Goal: Task Accomplishment & Management: Complete application form

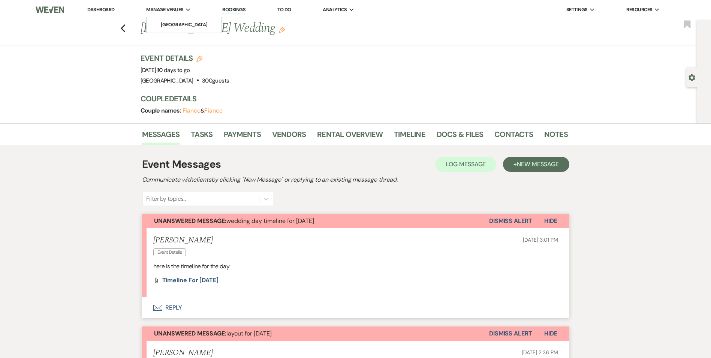
click at [181, 10] on span "Manage Venues" at bounding box center [164, 9] width 37 height 7
click at [180, 17] on li "Manage Venues Expand Enon Ranch" at bounding box center [168, 9] width 52 height 15
click at [180, 20] on link "[GEOGRAPHIC_DATA]" at bounding box center [184, 24] width 75 height 15
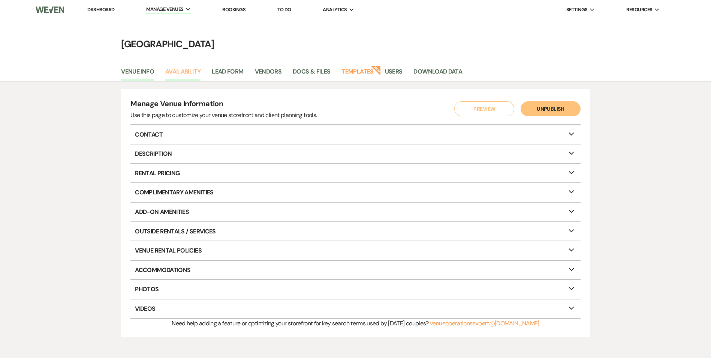
click at [188, 71] on link "Availability" at bounding box center [182, 74] width 35 height 14
select select "2"
select select "2026"
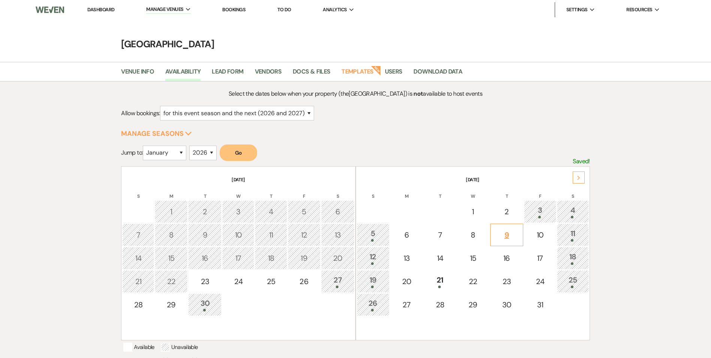
click at [506, 232] on div "9" at bounding box center [506, 234] width 25 height 11
select select "other"
select select "false"
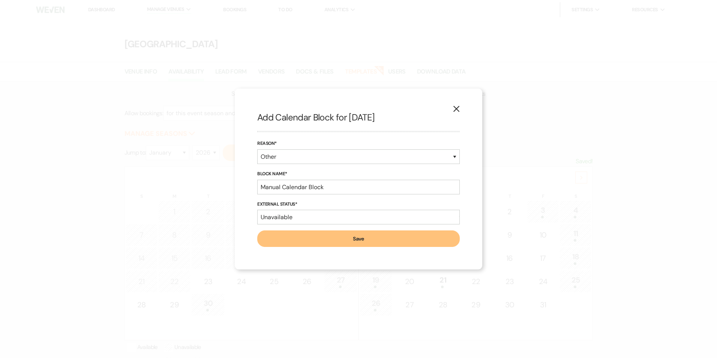
click at [459, 110] on icon "X" at bounding box center [456, 108] width 7 height 7
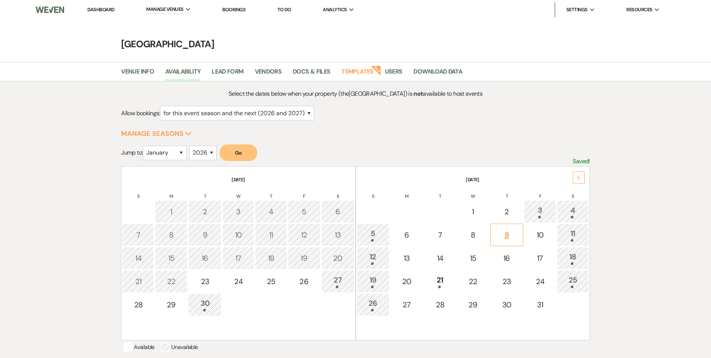
click at [501, 234] on div "9" at bounding box center [506, 234] width 25 height 11
select select "other"
select select "false"
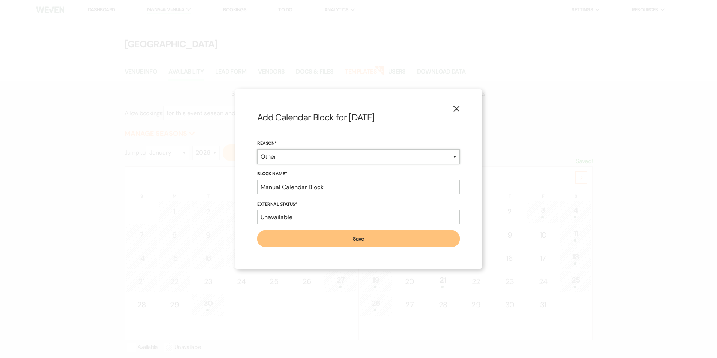
click at [300, 159] on select "Booked Event Hold Other" at bounding box center [358, 156] width 202 height 15
select select "bookedEvent"
click at [257, 164] on select "Booked Event Hold Other" at bounding box center [358, 156] width 202 height 15
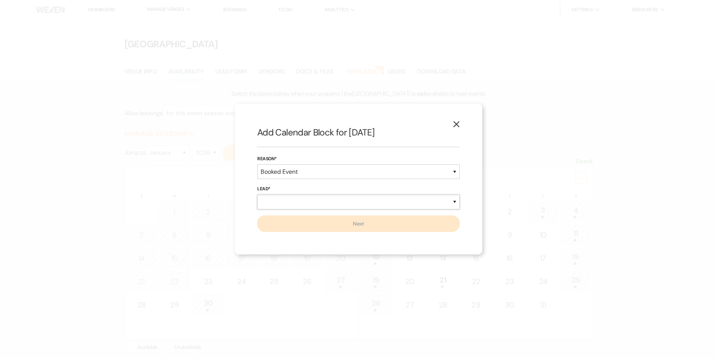
click at [296, 201] on select "New Lead Existing Lead" at bounding box center [358, 202] width 202 height 15
select select "newLead"
click at [257, 195] on select "New Lead Existing Lead" at bounding box center [358, 202] width 202 height 15
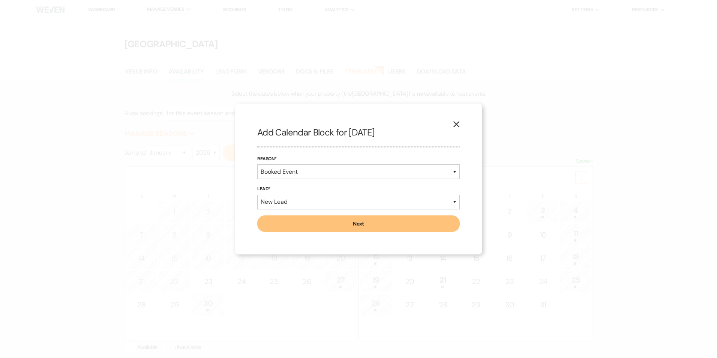
click at [296, 218] on button "Next" at bounding box center [358, 223] width 202 height 16
select select "637"
select select "false"
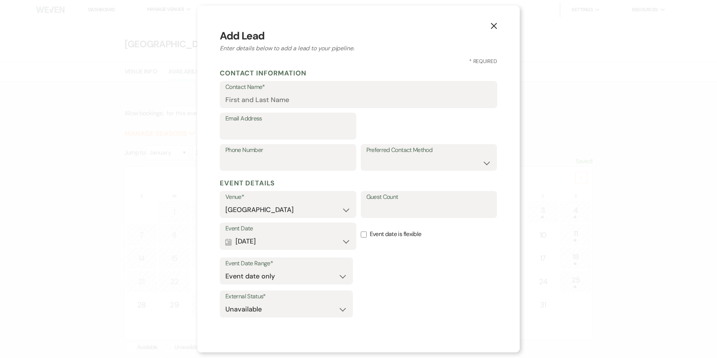
select select "7"
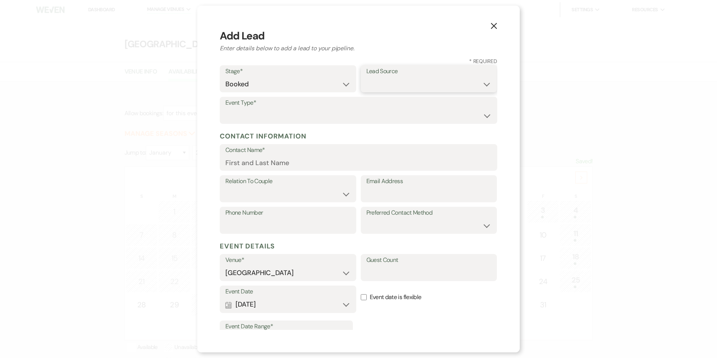
click at [392, 87] on select "Weven Venue Website Instagram Facebook Pinterest Google The Knot Wedding Wire H…" at bounding box center [428, 84] width 125 height 15
select select "20"
click at [366, 77] on select "Weven Venue Website Instagram Facebook Pinterest Google The Knot Wedding Wire H…" at bounding box center [428, 84] width 125 height 15
click at [338, 110] on select "Wedding Anniversary Party Baby Shower Bachelorette / Bachelor Party Birthday Pa…" at bounding box center [358, 115] width 266 height 15
click at [225, 108] on select "Wedding Anniversary Party Baby Shower Bachelorette / Bachelor Party Birthday Pa…" at bounding box center [358, 115] width 266 height 15
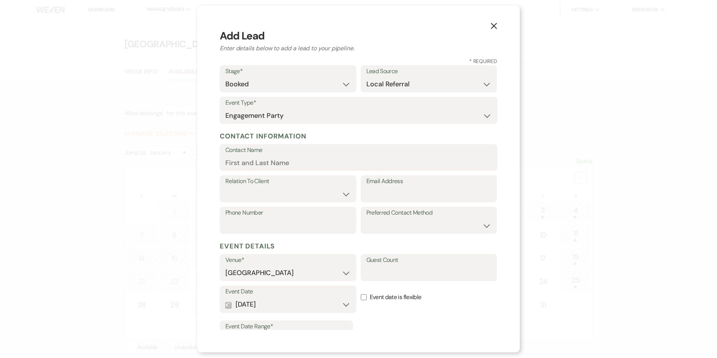
click at [281, 288] on label "Event Date" at bounding box center [287, 291] width 125 height 11
click at [304, 114] on select "Wedding Anniversary Party Baby Shower Bachelorette / Bachelor Party Birthday Pa…" at bounding box center [358, 115] width 266 height 15
select select "20"
click at [225, 108] on select "Wedding Anniversary Party Baby Shower Bachelorette / Bachelor Party Birthday Pa…" at bounding box center [358, 115] width 266 height 15
click at [296, 165] on input "Contact Name" at bounding box center [358, 162] width 266 height 15
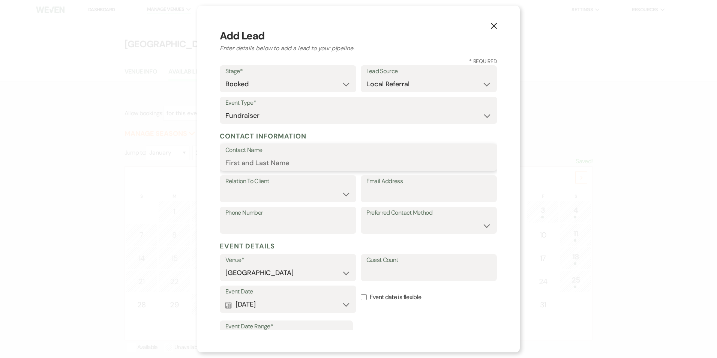
click at [282, 160] on input "Contact Name" at bounding box center [358, 162] width 266 height 15
type input "i"
type input "Roger Bruce Run-off Campaign"
click at [294, 204] on div "Relation To Client Client Event Planner Parent of Client Family Member Friend O…" at bounding box center [358, 190] width 277 height 31
click at [295, 195] on select "Client Event Planner Parent of Client Family Member Friend Other" at bounding box center [287, 194] width 125 height 15
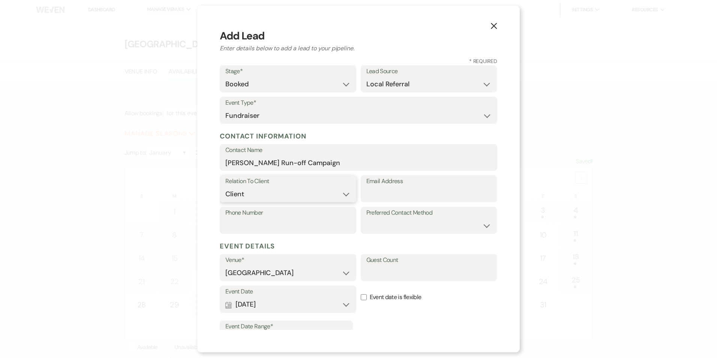
click at [225, 187] on select "Client Event Planner Parent of Client Family Member Friend Other" at bounding box center [287, 194] width 125 height 15
click at [389, 192] on input "Email Address" at bounding box center [428, 194] width 125 height 15
click at [305, 197] on select "Client Event Planner Parent of Client Family Member Friend Other" at bounding box center [287, 194] width 125 height 15
select select "2"
click at [225, 187] on select "Client Event Planner Parent of Client Family Member Friend Other" at bounding box center [287, 194] width 125 height 15
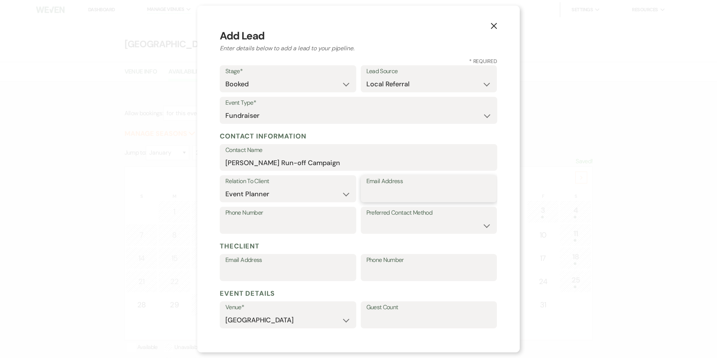
click at [366, 192] on input "Email Address" at bounding box center [428, 194] width 125 height 15
type input "upliftstrategiesllc@gmail.com"
click at [274, 222] on input "Phone Number" at bounding box center [287, 225] width 125 height 15
type input "7703714747"
click at [361, 230] on div "Preferred Contact Method Email Phone Text" at bounding box center [429, 220] width 136 height 27
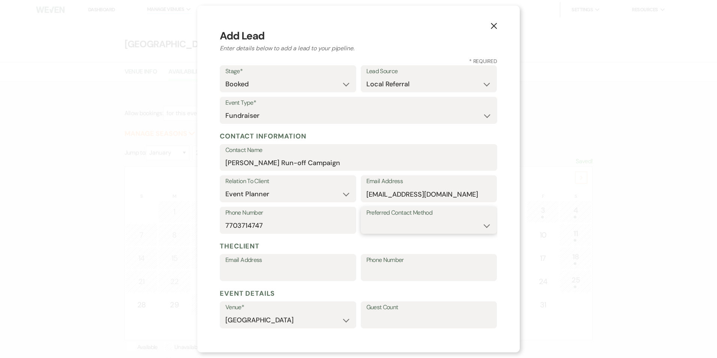
click at [374, 230] on select "Email Phone Text" at bounding box center [428, 225] width 125 height 15
select select "email"
click at [366, 218] on select "Email Phone Text" at bounding box center [428, 225] width 125 height 15
click at [315, 278] on input "Email Address" at bounding box center [287, 272] width 125 height 15
click at [390, 220] on select "Email Phone Text" at bounding box center [428, 225] width 125 height 15
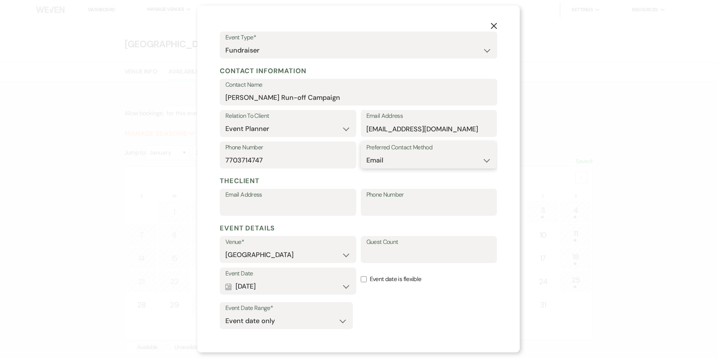
scroll to position [187, 0]
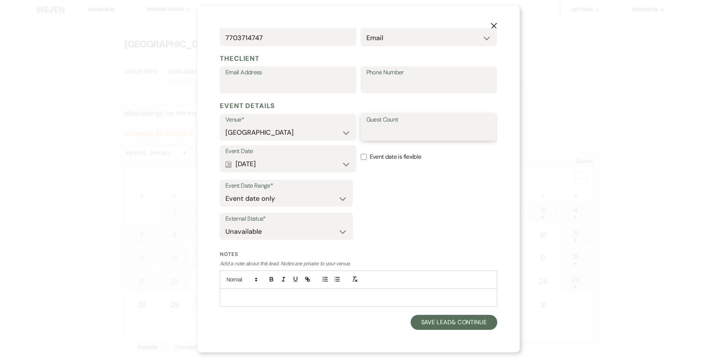
click at [374, 129] on input "Guest Count" at bounding box center [428, 132] width 125 height 15
type input "70"
click at [283, 196] on select "Event date only Event date and" at bounding box center [286, 198] width 122 height 15
click at [337, 180] on div "Event Date Range* Event date only Event date and" at bounding box center [286, 193] width 133 height 27
click at [306, 301] on p at bounding box center [358, 297] width 265 height 8
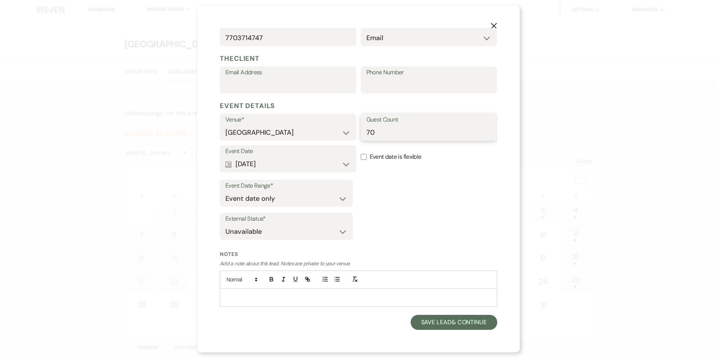
click at [370, 133] on input "70" at bounding box center [428, 132] width 125 height 15
type input "50"
click at [394, 210] on div "Event Date Range* Event date only Event date and External Status* Available Una…" at bounding box center [358, 210] width 277 height 66
click at [289, 308] on div "Notes Add a note about this lead. Notes are private to your venue." at bounding box center [358, 281] width 277 height 62
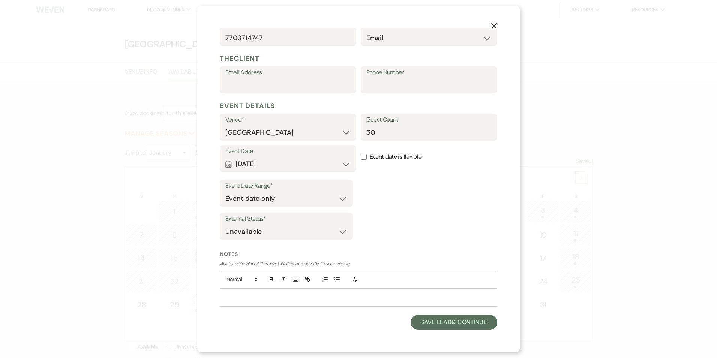
click at [289, 303] on div at bounding box center [358, 296] width 277 height 17
click at [380, 301] on div "Holly El'Mahdi id point of contact" at bounding box center [358, 296] width 277 height 17
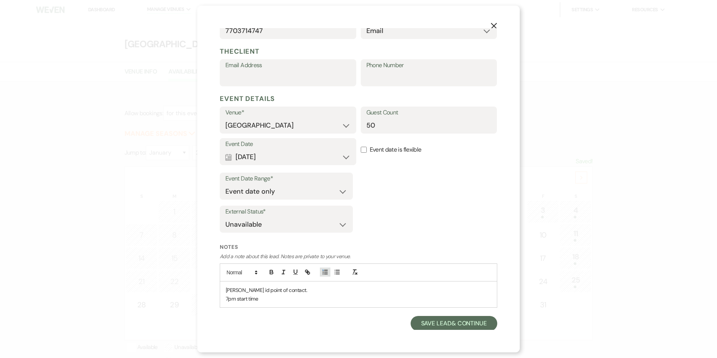
scroll to position [196, 0]
click at [439, 316] on button "Save Lead & Continue" at bounding box center [453, 321] width 87 height 15
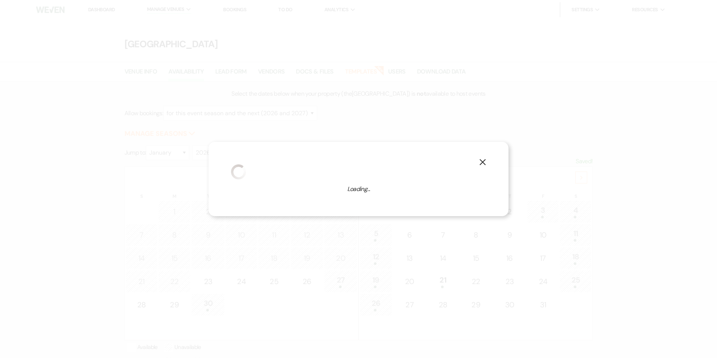
select select "20"
select select "637"
select select "false"
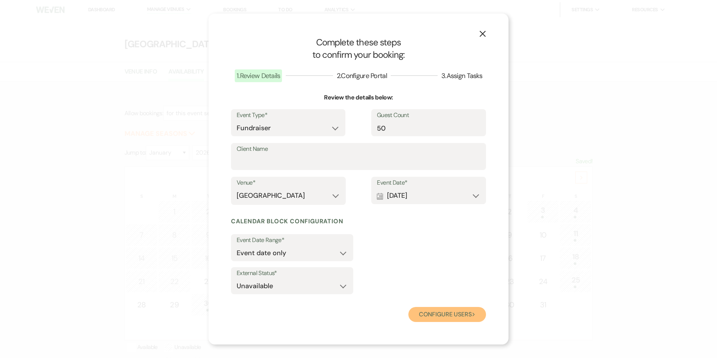
click at [471, 312] on button "Configure users Next" at bounding box center [447, 314] width 78 height 15
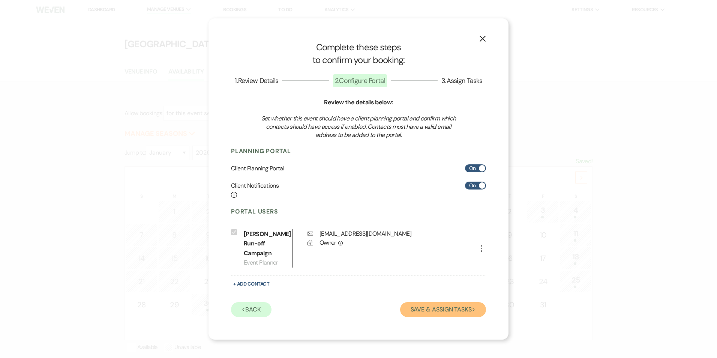
click at [458, 309] on button "Save & Assign Tasks Next" at bounding box center [443, 309] width 86 height 15
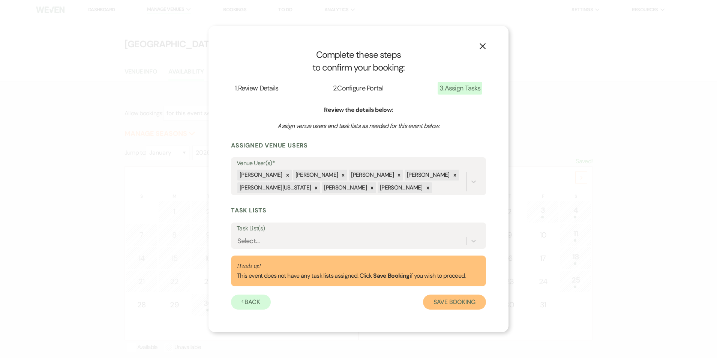
click at [453, 295] on button "Save Booking" at bounding box center [454, 301] width 63 height 15
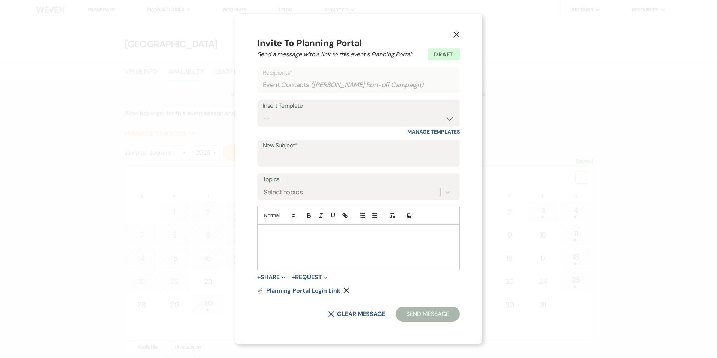
click at [341, 265] on div at bounding box center [358, 246] width 202 height 45
click at [275, 233] on p "Hey ! Here is where we will regular communicate outside of texts and phone call…" at bounding box center [358, 233] width 190 height 8
click at [450, 238] on div "Hey! Here is where we will regular communicate outside of texts and phone calls." at bounding box center [358, 246] width 202 height 45
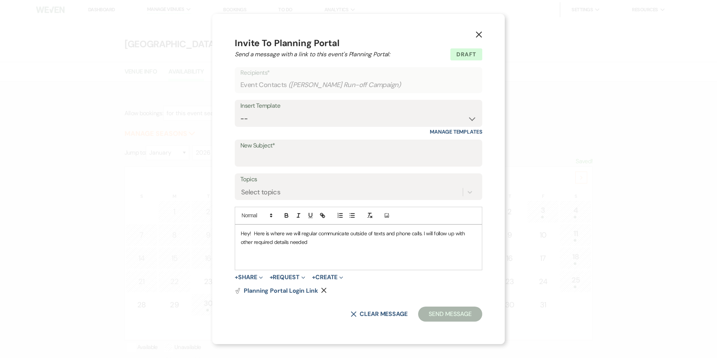
click at [303, 241] on p "Hey! Here is where we will regular communicate outside of texts and phone calls…" at bounding box center [358, 237] width 235 height 17
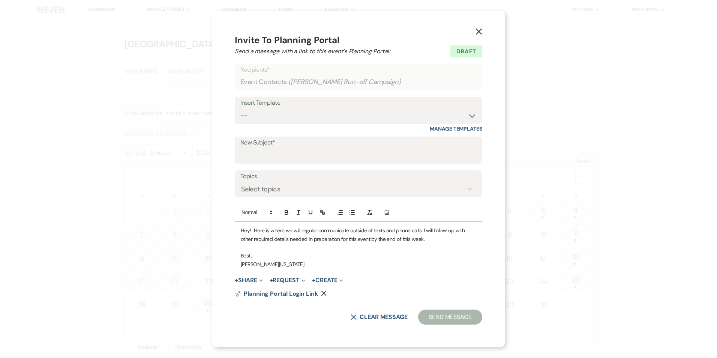
click at [310, 259] on p "Best," at bounding box center [358, 255] width 235 height 8
click at [343, 108] on select "-- Inquiry Follow Up Email #2 Contract Sending Template Payment Template Rental…" at bounding box center [358, 115] width 236 height 15
click at [503, 145] on div "X Invite To Planning Portal Send a message with a link to this event's Planning…" at bounding box center [358, 178] width 292 height 335
click at [438, 172] on label "Topics" at bounding box center [358, 176] width 236 height 11
click at [242, 184] on input "Topics" at bounding box center [241, 189] width 1 height 10
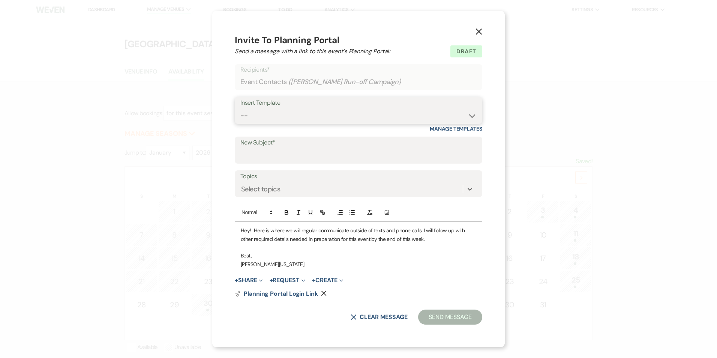
click at [417, 118] on select "-- Inquiry Follow Up Email #2 Contract Sending Template Payment Template Rental…" at bounding box center [358, 115] width 236 height 15
click at [233, 229] on div "X Invite To Planning Portal Send a message with a link to this event's Planning…" at bounding box center [358, 178] width 292 height 335
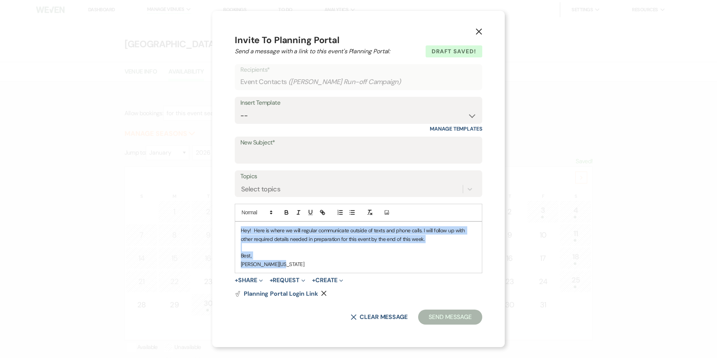
drag, startPoint x: 240, startPoint y: 227, endPoint x: 292, endPoint y: 264, distance: 63.5
click at [292, 264] on div "Hey! Here is where we will regular communicate outside of texts and phone calls…" at bounding box center [358, 246] width 247 height 51
copy div "Hey! Here is where we will regular communicate outside of texts and phone calls…"
click at [284, 244] on p at bounding box center [358, 247] width 235 height 8
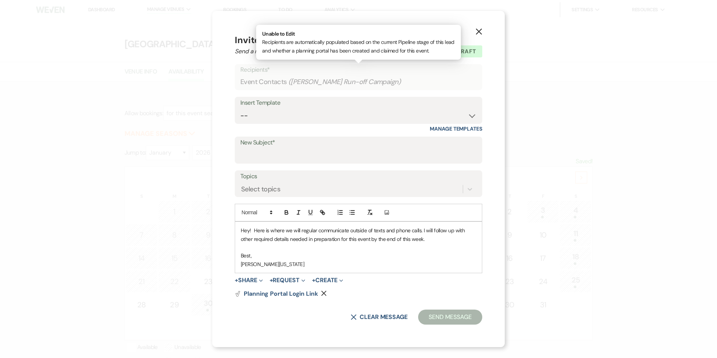
click at [355, 77] on span "( Roger Bruce Run-off Campaign )" at bounding box center [344, 82] width 113 height 10
click at [339, 111] on select "-- Inquiry Follow Up Email #2 Contract Sending Template Payment Template Rental…" at bounding box center [358, 115] width 236 height 15
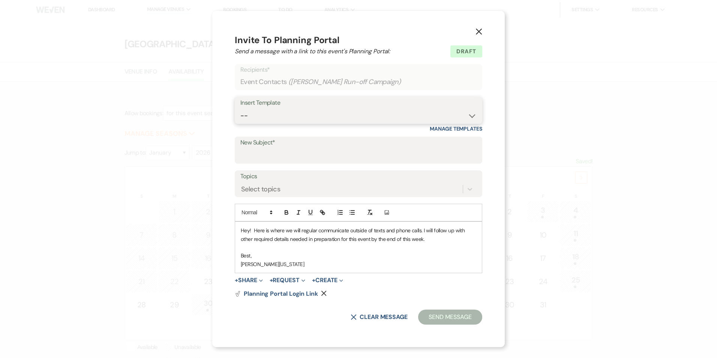
select select "3406"
click at [240, 108] on select "-- Inquiry Follow Up Email #2 Contract Sending Template Payment Template Rental…" at bounding box center [358, 115] width 236 height 15
type input "Thank you for Touring!"
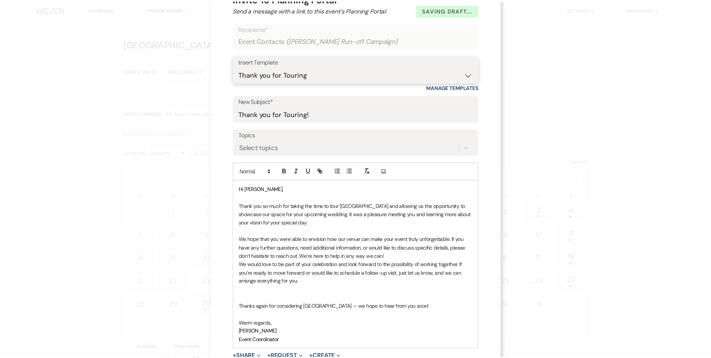
scroll to position [0, 0]
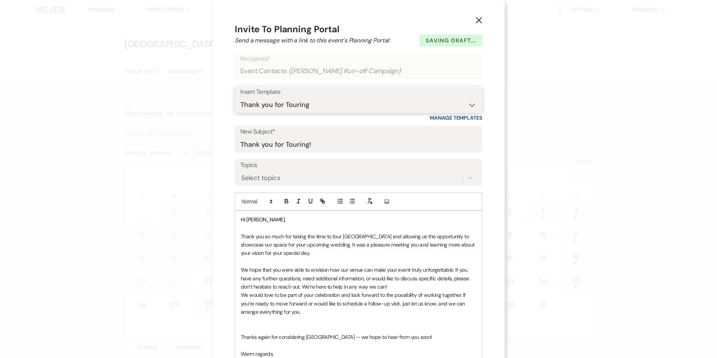
click at [328, 105] on select "-- Inquiry Follow Up Email #2 Contract Sending Template Payment Template Rental…" at bounding box center [358, 104] width 236 height 15
click at [236, 214] on div "Hi Roger, Thank you so much for taking the time to tour Enon Ranch and allowing…" at bounding box center [358, 295] width 247 height 168
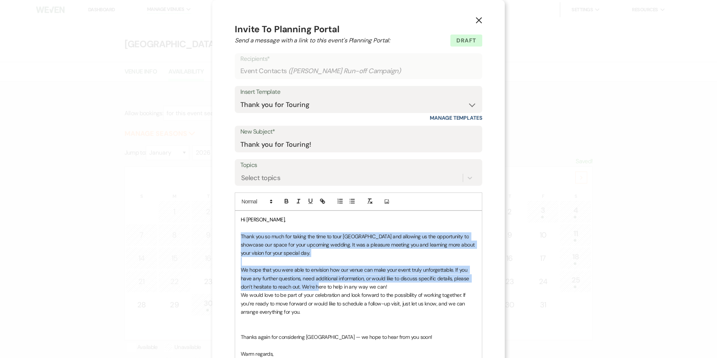
drag, startPoint x: 238, startPoint y: 233, endPoint x: 319, endPoint y: 285, distance: 96.0
click at [318, 284] on div "Hi Roger, Thank you so much for taking the time to tour Enon Ranch and allowing…" at bounding box center [358, 295] width 247 height 168
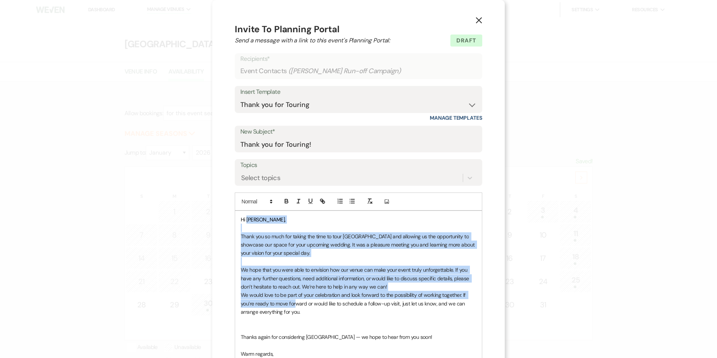
drag, startPoint x: 244, startPoint y: 219, endPoint x: 293, endPoint y: 304, distance: 97.9
click at [293, 304] on div "Hi Roger, Thank you so much for taking the time to tour Enon Ranch and allowing…" at bounding box center [358, 295] width 247 height 168
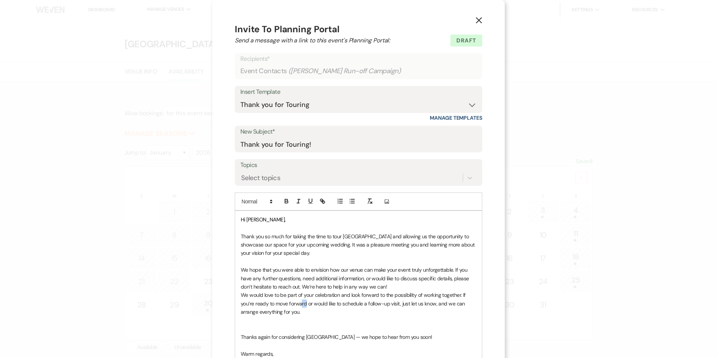
drag, startPoint x: 299, startPoint y: 304, endPoint x: 304, endPoint y: 304, distance: 4.1
click at [304, 304] on p "We would love to be part of your celebration and look forward to the possibilit…" at bounding box center [358, 302] width 235 height 25
drag, startPoint x: 247, startPoint y: 220, endPoint x: 257, endPoint y: 220, distance: 10.1
click at [257, 220] on span "Hi Roger," at bounding box center [263, 219] width 45 height 7
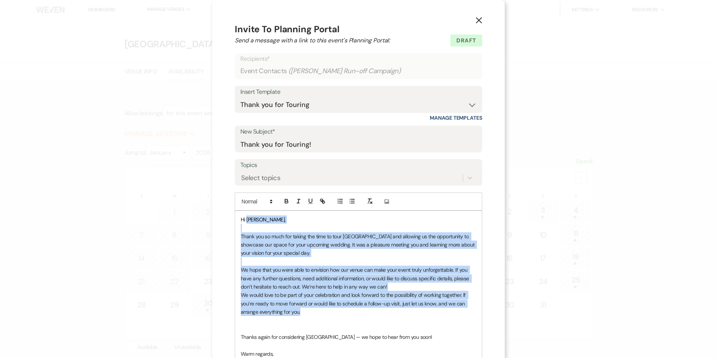
drag, startPoint x: 244, startPoint y: 218, endPoint x: 410, endPoint y: 311, distance: 190.5
click at [410, 311] on div "Hi Roger, Thank you so much for taking the time to tour Enon Ranch and allowing…" at bounding box center [358, 295] width 247 height 168
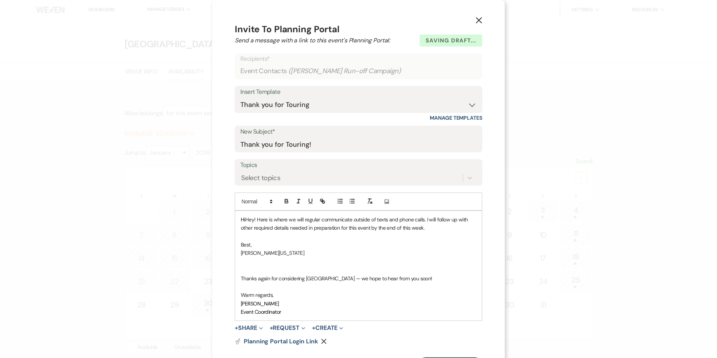
click at [248, 215] on p "Hi Hey! Here is where we will regular communicate outside of texts and phone ca…" at bounding box center [358, 223] width 235 height 17
drag, startPoint x: 259, startPoint y: 301, endPoint x: 224, endPoint y: 298, distance: 35.7
click at [224, 298] on div "X Invite To Planning Portal Send a message with a link to this event's Planning…" at bounding box center [358, 197] width 292 height 394
click at [265, 307] on p "Event Coordinator" at bounding box center [358, 311] width 235 height 8
drag, startPoint x: 259, startPoint y: 305, endPoint x: 229, endPoint y: 304, distance: 30.4
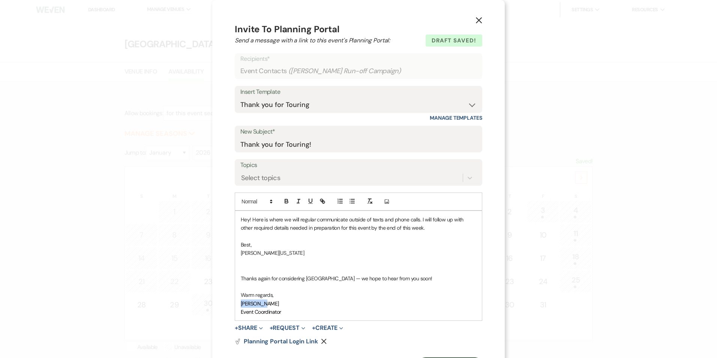
click at [229, 304] on div "X Invite To Planning Portal Send a message with a link to this event's Planning…" at bounding box center [358, 197] width 292 height 394
drag, startPoint x: 292, startPoint y: 318, endPoint x: 236, endPoint y: 312, distance: 55.4
click at [236, 312] on div "Hey! Here is where we will regular communicate outside of texts and phone calls…" at bounding box center [358, 266] width 247 height 110
drag, startPoint x: 284, startPoint y: 261, endPoint x: 229, endPoint y: 241, distance: 58.9
click at [229, 241] on div "X Invite To Planning Portal Send a message with a link to this event's Planning…" at bounding box center [358, 197] width 292 height 394
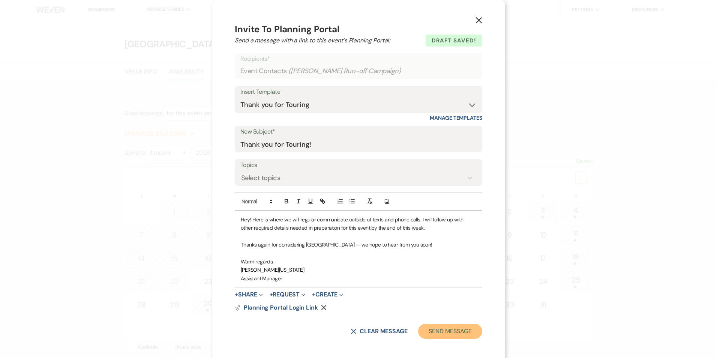
click at [436, 334] on button "Send Message" at bounding box center [450, 330] width 64 height 15
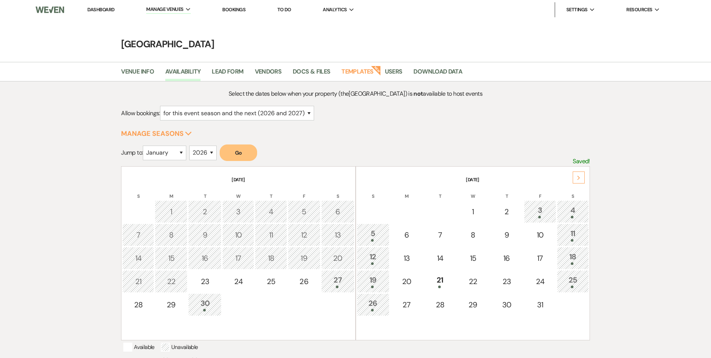
click at [104, 15] on li "Dashboard" at bounding box center [101, 9] width 34 height 15
click at [104, 12] on link "Dashboard" at bounding box center [100, 9] width 27 height 6
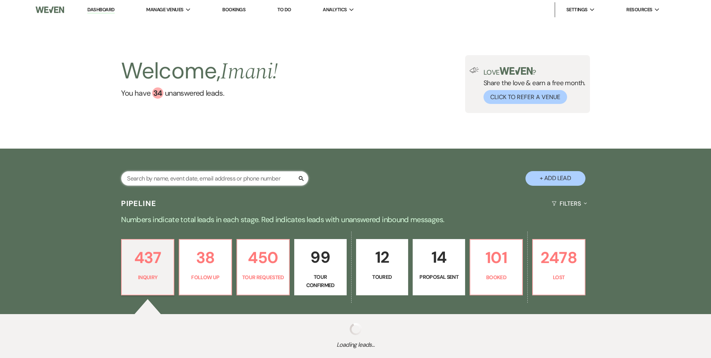
click at [165, 183] on input "text" at bounding box center [214, 178] width 187 height 15
click at [177, 10] on span "Manage Venues" at bounding box center [164, 9] width 37 height 7
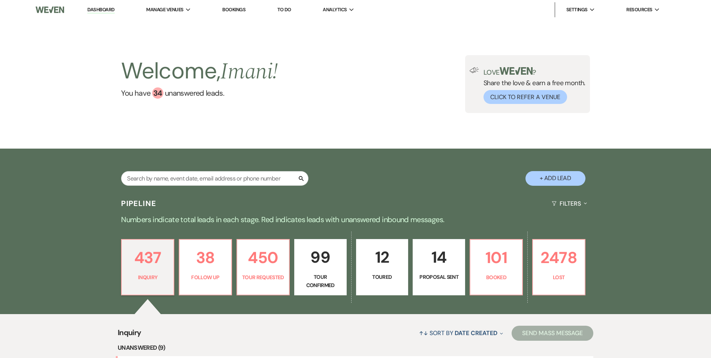
click at [0, 0] on li "[GEOGRAPHIC_DATA]" at bounding box center [0, 0] width 0 height 0
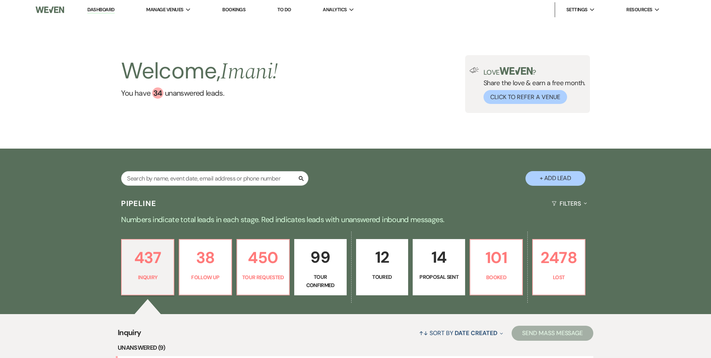
click at [0, 0] on li "[GEOGRAPHIC_DATA]" at bounding box center [0, 0] width 0 height 0
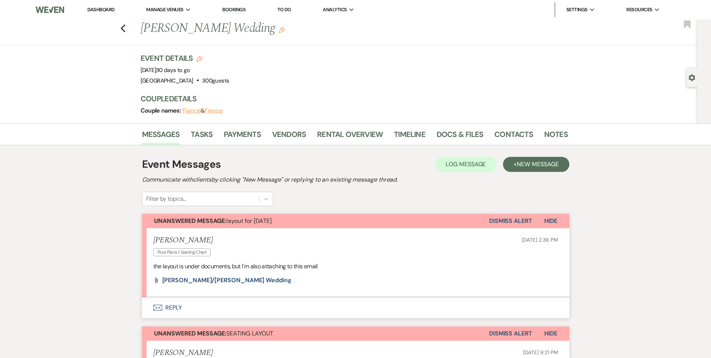
click at [235, 10] on link "Bookings" at bounding box center [233, 9] width 23 height 7
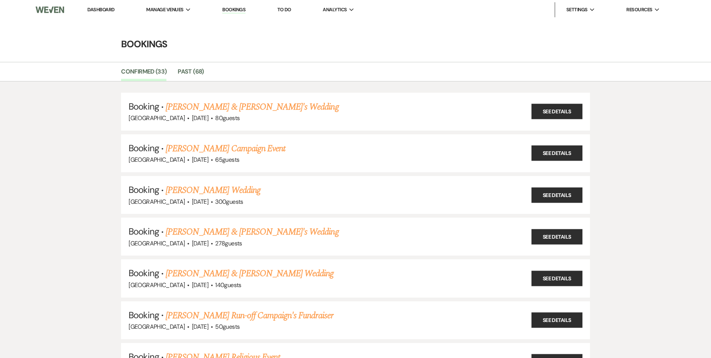
click at [211, 109] on link "Tyree Bronner & Tessa's Wedding" at bounding box center [252, 106] width 173 height 13
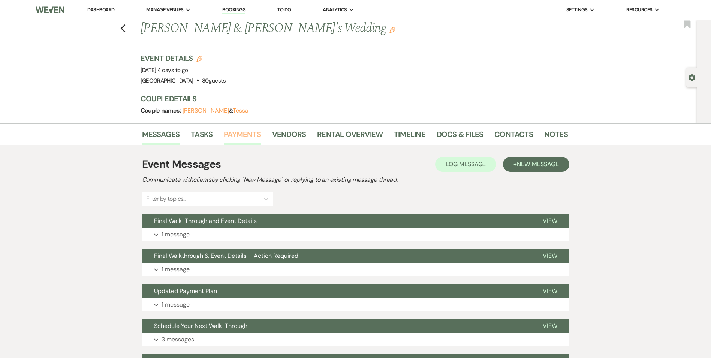
click at [238, 135] on link "Payments" at bounding box center [242, 136] width 37 height 16
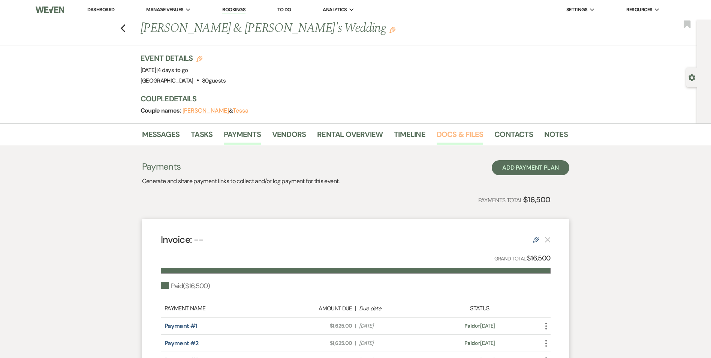
click at [449, 132] on link "Docs & Files" at bounding box center [460, 136] width 46 height 16
